Goal: Task Accomplishment & Management: Use online tool/utility

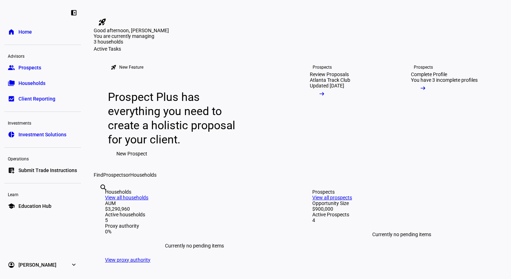
click at [33, 68] on span "Prospects" at bounding box center [29, 67] width 23 height 7
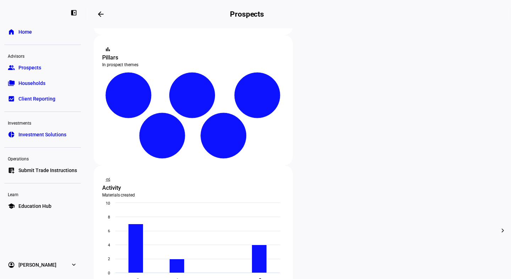
scroll to position [92, 0]
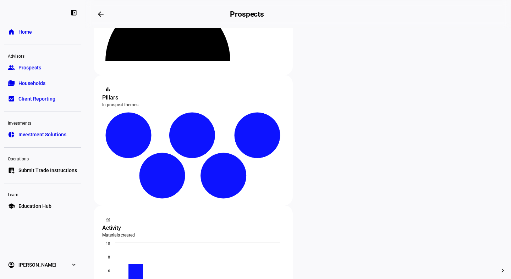
click at [33, 89] on link "folder_copy Households" at bounding box center [42, 83] width 77 height 14
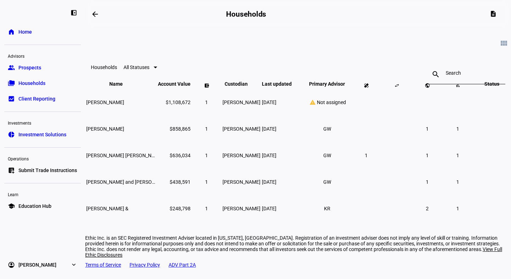
click at [32, 71] on span "Prospects" at bounding box center [29, 67] width 23 height 7
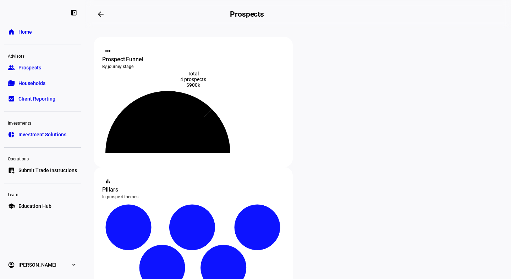
scroll to position [106, 0]
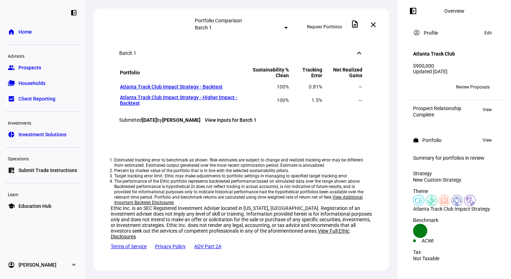
scroll to position [596, 0]
